Goal: Find specific page/section: Find specific page/section

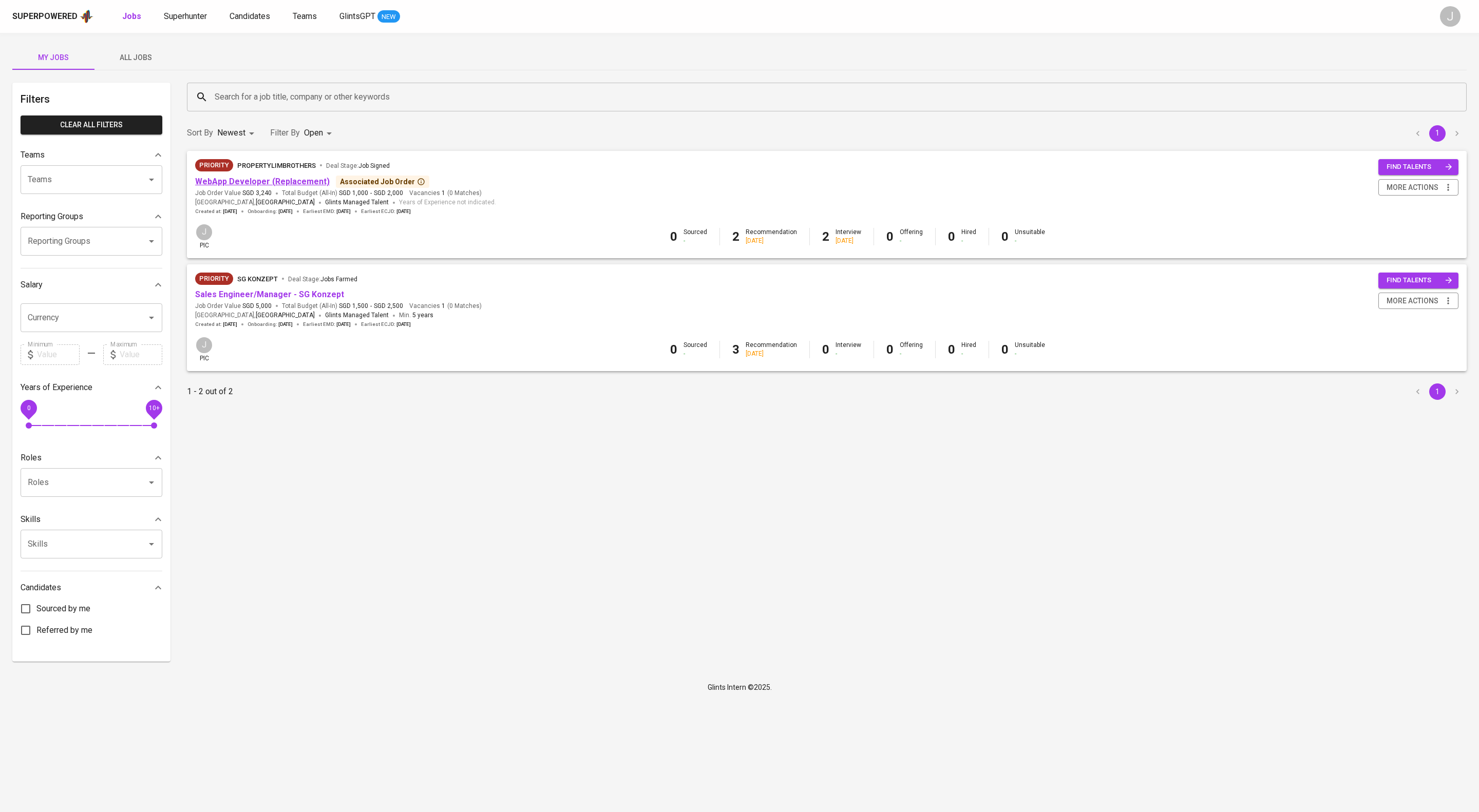
click at [294, 187] on link "WebApp Developer (Replacement)" at bounding box center [262, 181] width 134 height 10
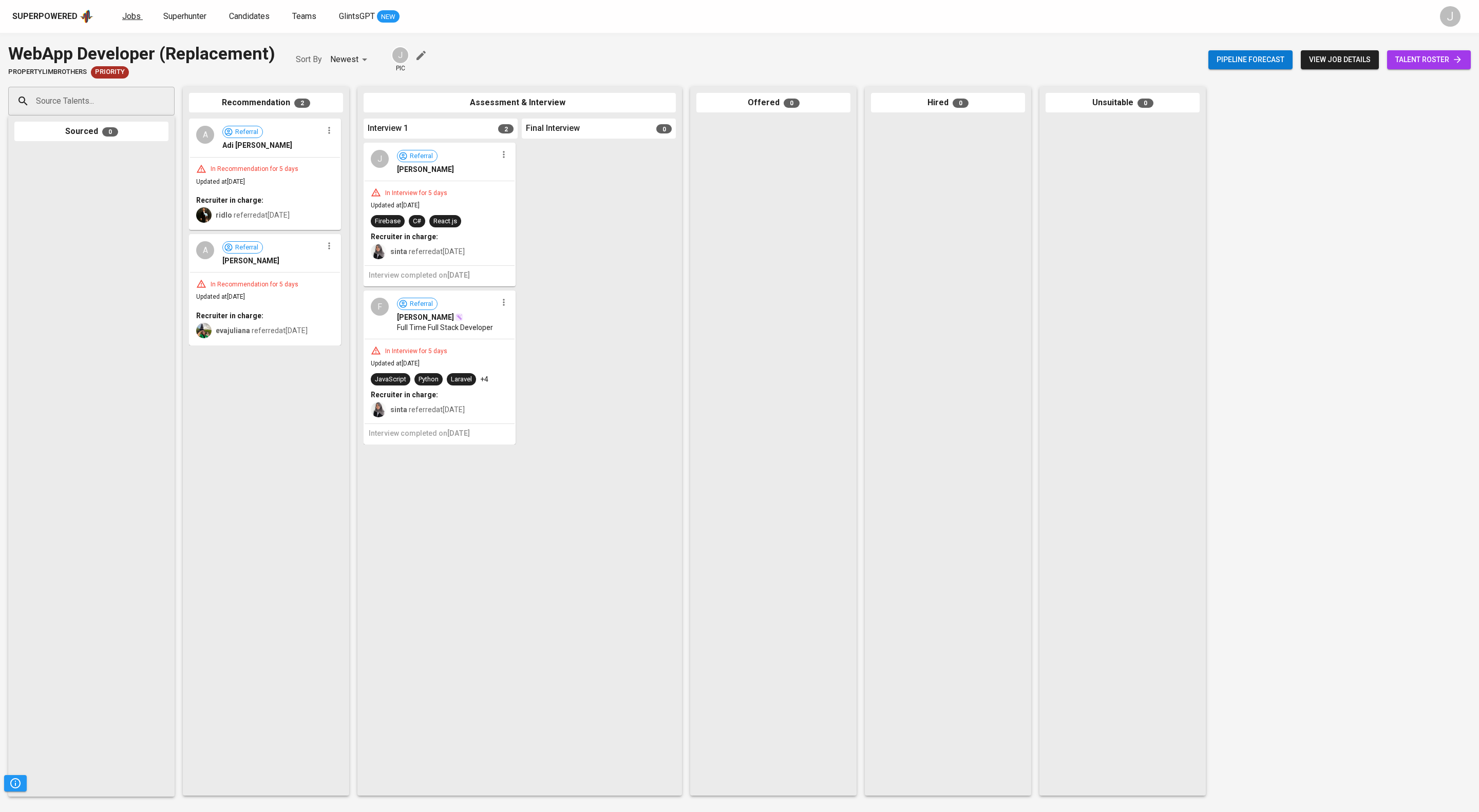
click at [141, 14] on span "Jobs" at bounding box center [131, 16] width 18 height 10
